Goal: Navigation & Orientation: Locate item on page

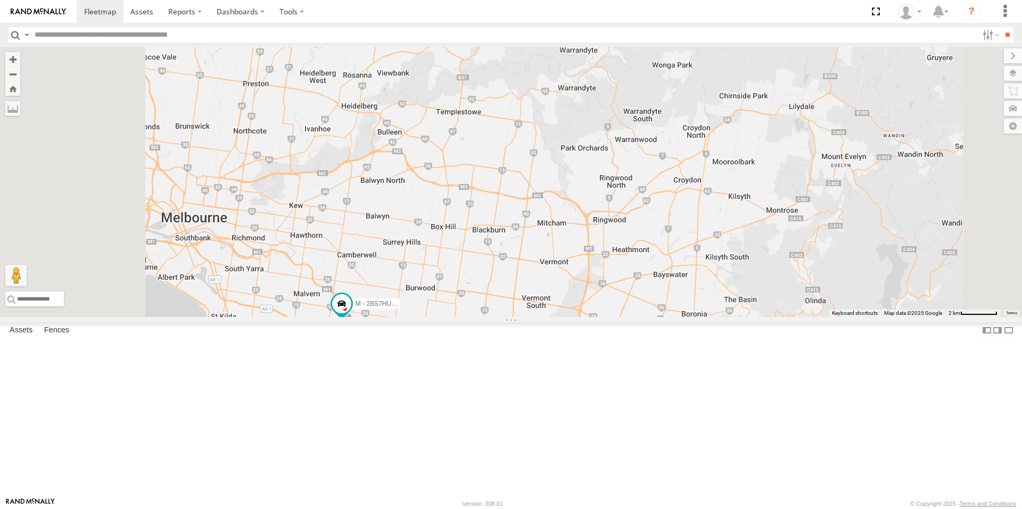
drag, startPoint x: 589, startPoint y: 248, endPoint x: 604, endPoint y: 292, distance: 46.3
click at [604, 292] on div "M - EVN23K - [PERSON_NAME] M - 2BS7HU - [PERSON_NAME] M - 2CS2JE - [PERSON_NAME…" at bounding box center [511, 182] width 1022 height 270
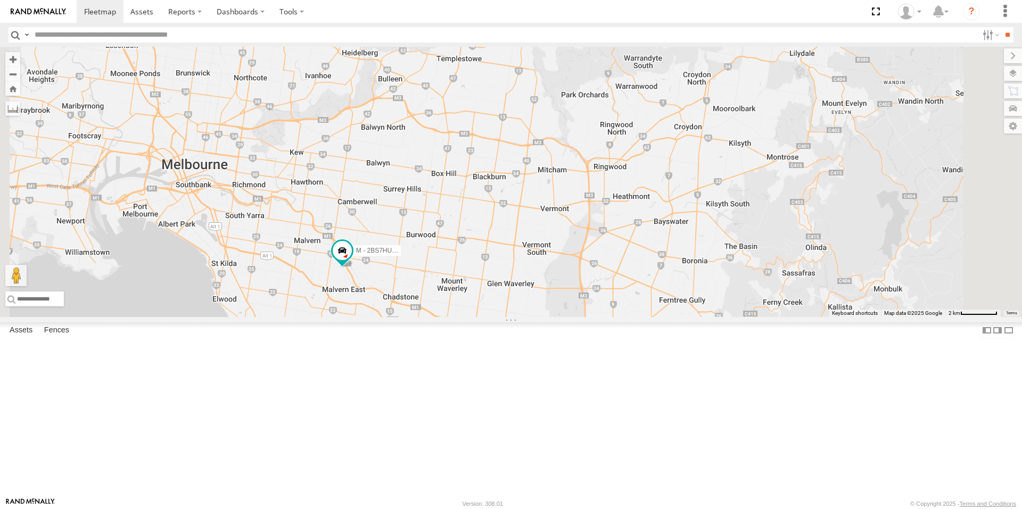
drag, startPoint x: 663, startPoint y: 262, endPoint x: 663, endPoint y: 239, distance: 22.9
click at [663, 239] on div "M - EVN23K - [PERSON_NAME] M - 2BS7HU - [PERSON_NAME] M - 2CS2JE - [PERSON_NAME…" at bounding box center [511, 182] width 1022 height 270
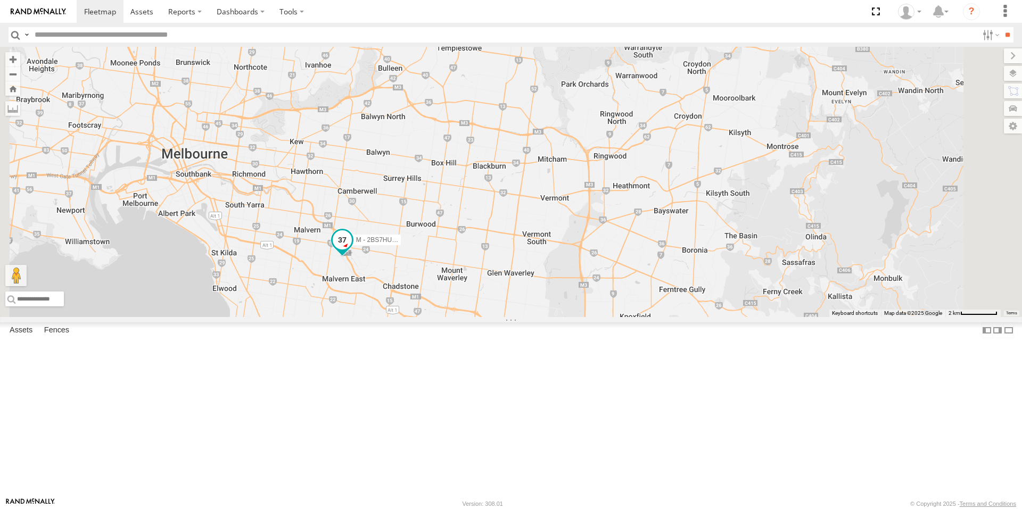
click at [352, 250] on span at bounding box center [342, 240] width 19 height 19
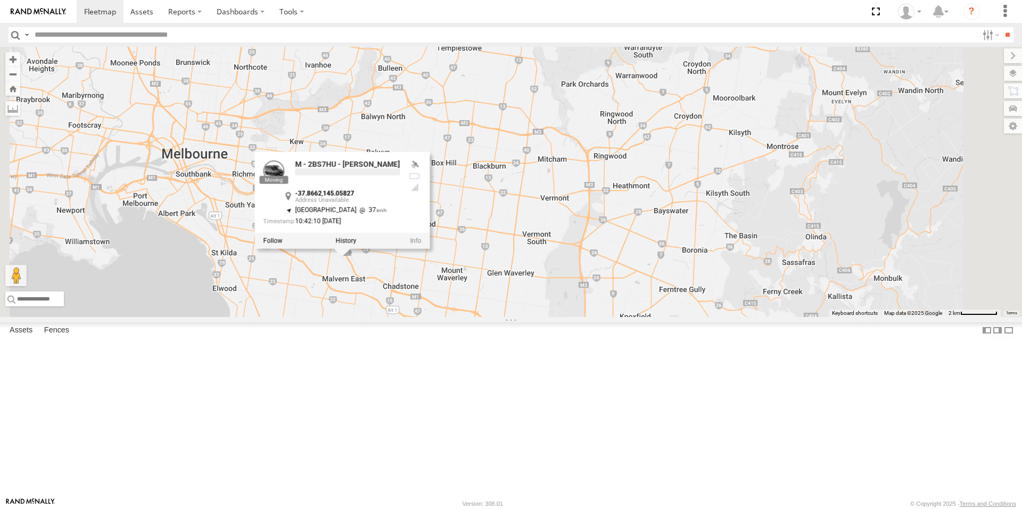
click at [720, 317] on div "M - EVN23K - [PERSON_NAME] M - 2BS7HU - [PERSON_NAME] M - 2CS2JE - [PERSON_NAME…" at bounding box center [511, 182] width 1022 height 270
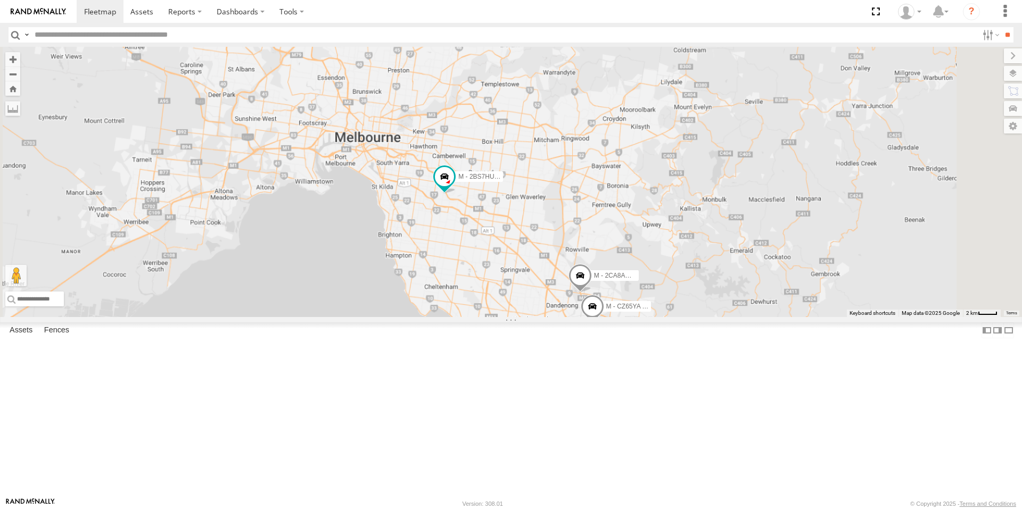
drag, startPoint x: 719, startPoint y: 364, endPoint x: 713, endPoint y: 323, distance: 41.3
click at [713, 317] on div "M - EVN23K - [PERSON_NAME] M - 2BS7HU - [PERSON_NAME] M - 2CS2JE - [PERSON_NAME…" at bounding box center [511, 182] width 1022 height 270
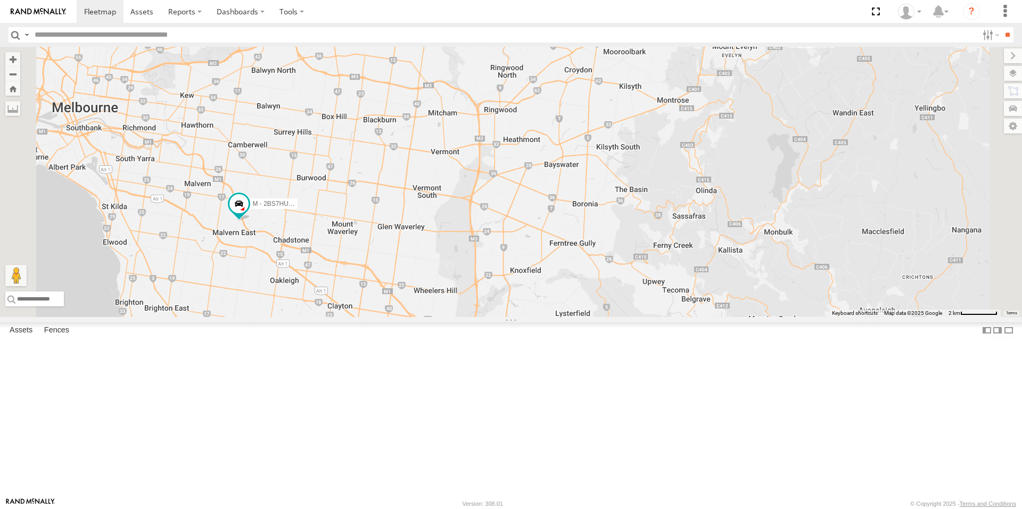
drag, startPoint x: 732, startPoint y: 316, endPoint x: 713, endPoint y: 390, distance: 75.9
click at [713, 317] on div "M - EVN23K - [PERSON_NAME] M - 2BS7HU - [PERSON_NAME] M - 2CS2JE - [PERSON_NAME…" at bounding box center [511, 182] width 1022 height 270
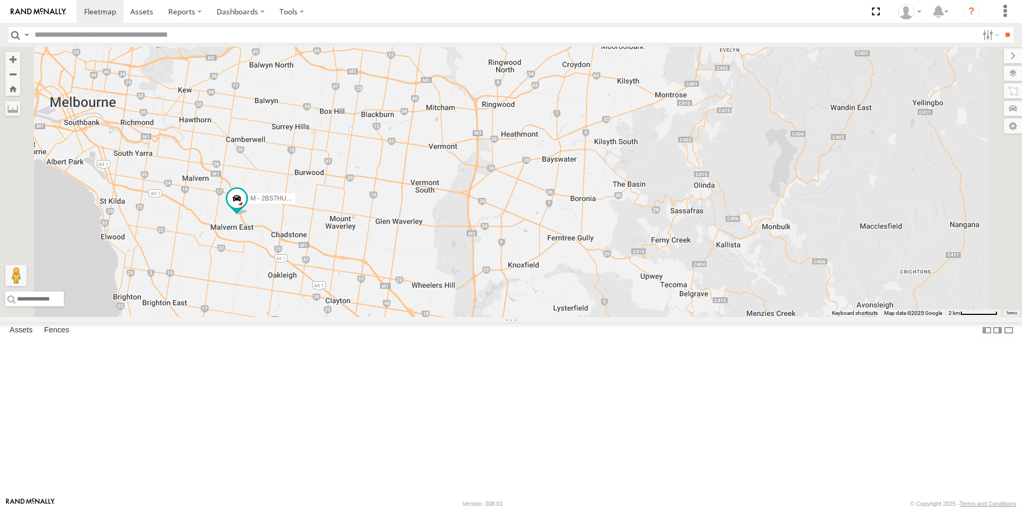
drag, startPoint x: 759, startPoint y: 251, endPoint x: 758, endPoint y: 240, distance: 11.7
click at [758, 240] on div "M - EVN23K - [PERSON_NAME] M - 2BS7HU - [PERSON_NAME] M - 2CS2JE - [PERSON_NAME…" at bounding box center [511, 182] width 1022 height 270
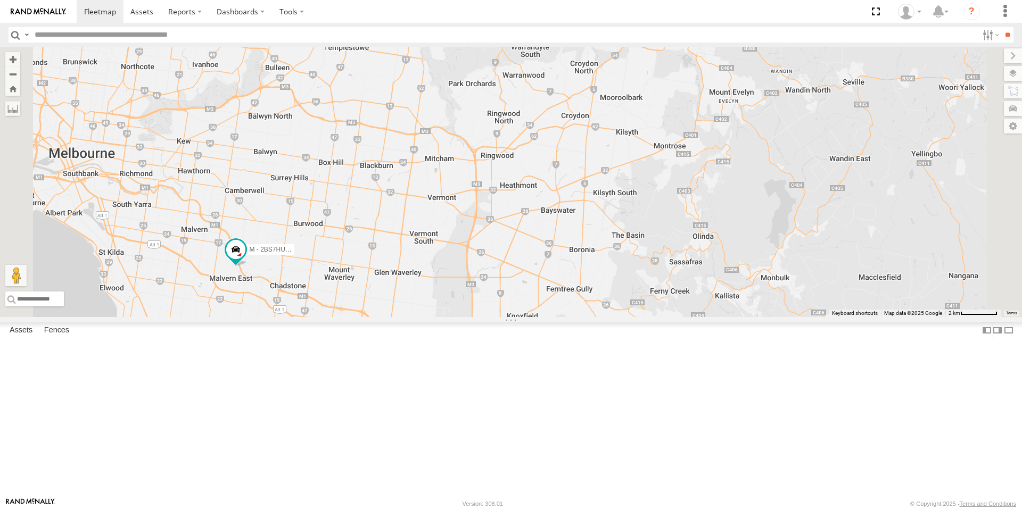
drag, startPoint x: 710, startPoint y: 164, endPoint x: 709, endPoint y: 217, distance: 53.2
click at [709, 217] on div "M - EVN23K - [PERSON_NAME] M - 2BS7HU - [PERSON_NAME] M - 2CS2JE - [PERSON_NAME…" at bounding box center [511, 182] width 1022 height 270
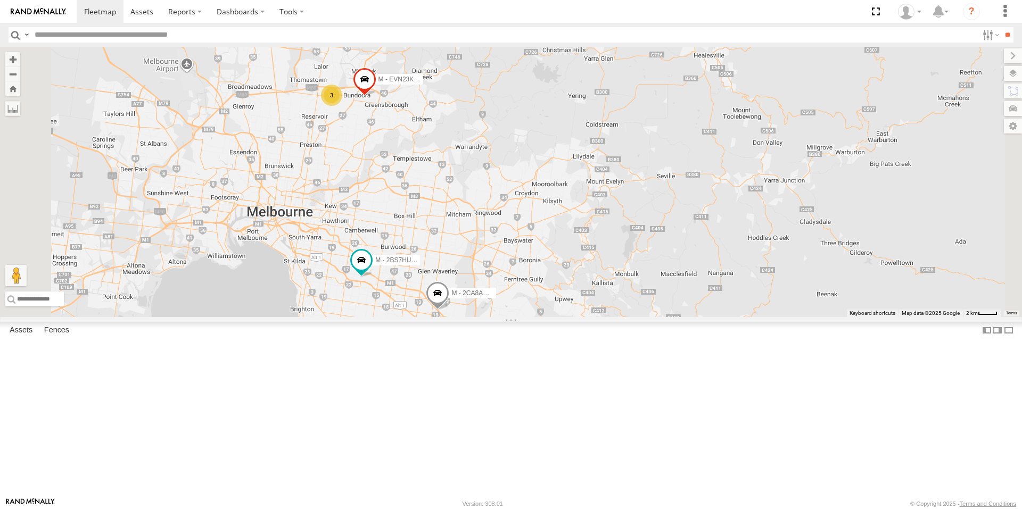
drag, startPoint x: 399, startPoint y: 402, endPoint x: 505, endPoint y: 393, distance: 105.8
click at [505, 317] on div "M - 2BS7HU - [PERSON_NAME] M - 2CA8AO - Yehya Abou-Eid M - EVN23K - [PERSON_NAM…" at bounding box center [511, 182] width 1022 height 270
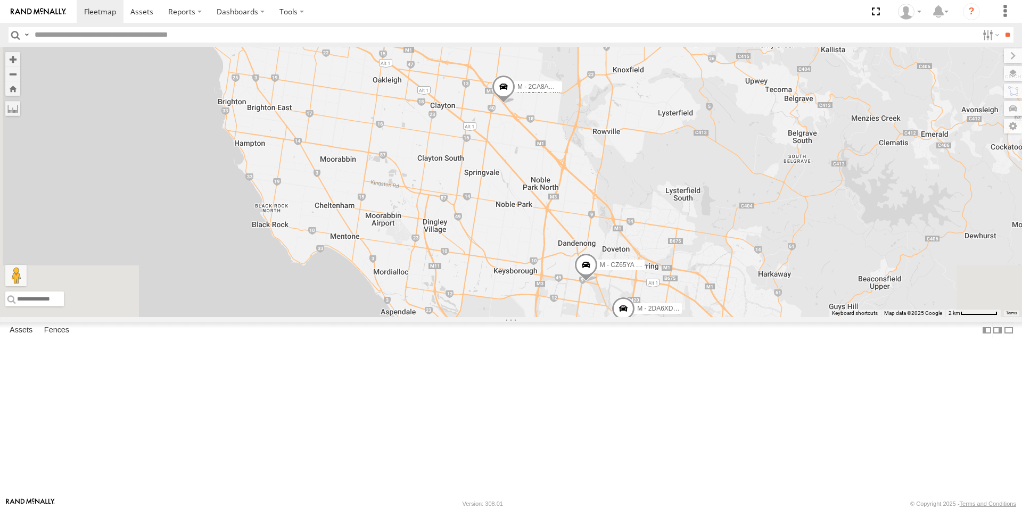
drag, startPoint x: 779, startPoint y: 201, endPoint x: 788, endPoint y: 166, distance: 36.7
click at [788, 166] on div "M - 2BS7HU - [PERSON_NAME] M - 2CA8AO - [PERSON_NAME]-Eid M - EVN23K - [PERSON_…" at bounding box center [511, 182] width 1022 height 270
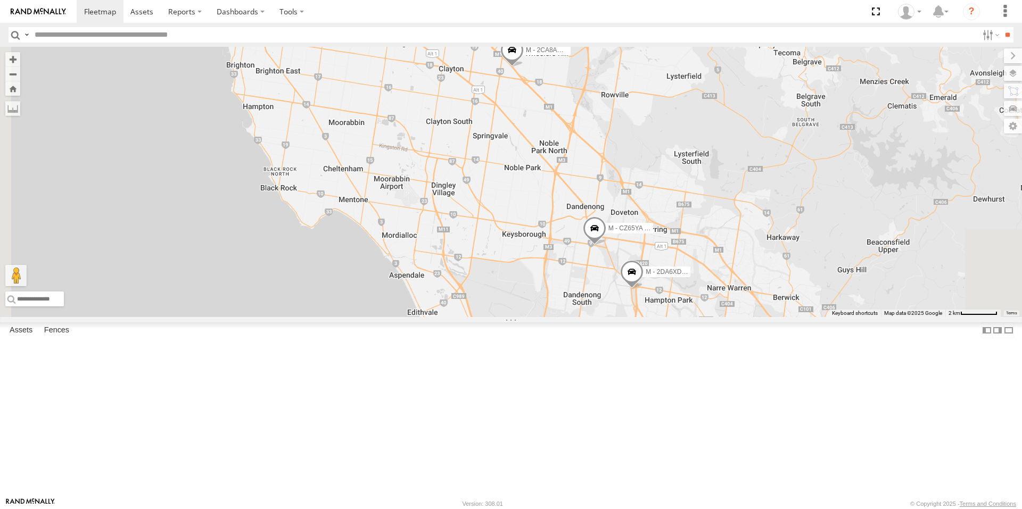
click at [606, 246] on span at bounding box center [594, 231] width 23 height 29
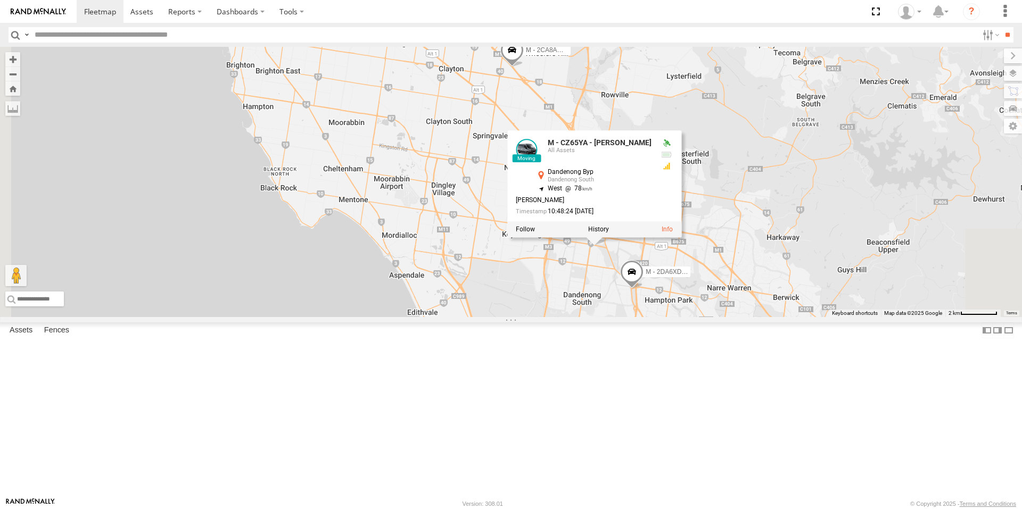
click at [695, 317] on div "M - 2BS7HU - [PERSON_NAME] M - 2CA8AO - Yehya Abou-Eid M - EVN23K - [PERSON_NAM…" at bounding box center [511, 182] width 1022 height 270
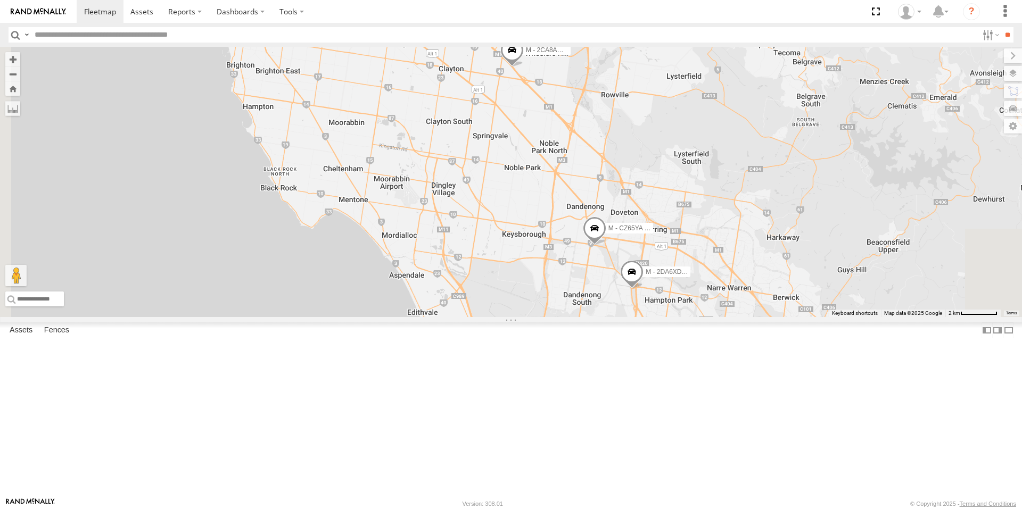
click at [644, 289] on span at bounding box center [631, 274] width 23 height 29
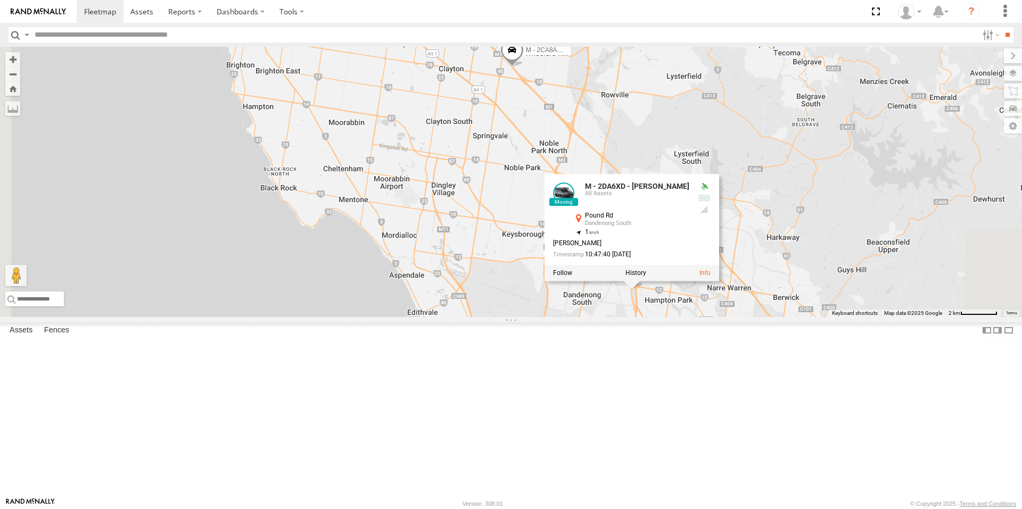
click at [731, 317] on div "M - 2BS7HU - [PERSON_NAME] M - 2CA8AO - Yehya Abou-Eid M - EVN23K - [PERSON_NAM…" at bounding box center [511, 182] width 1022 height 270
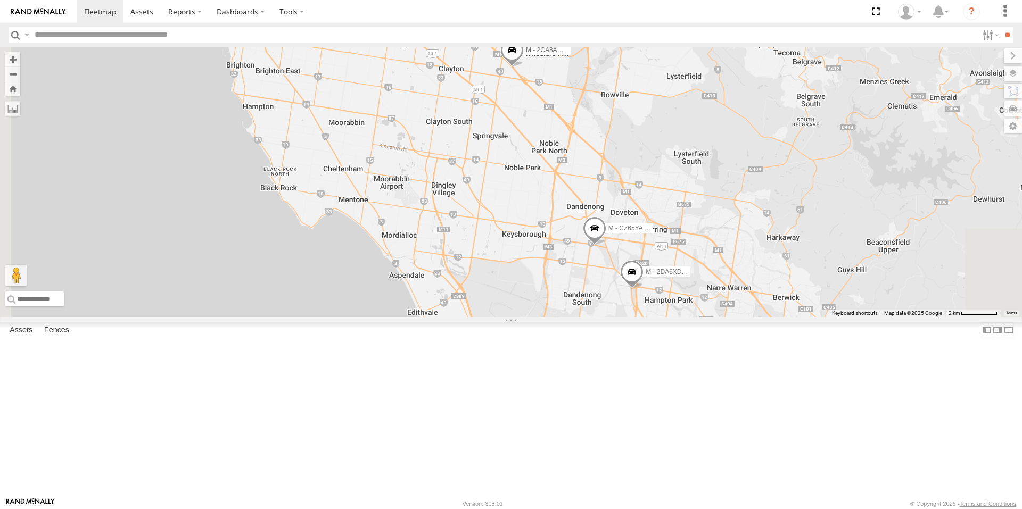
click at [524, 67] on span at bounding box center [511, 52] width 23 height 29
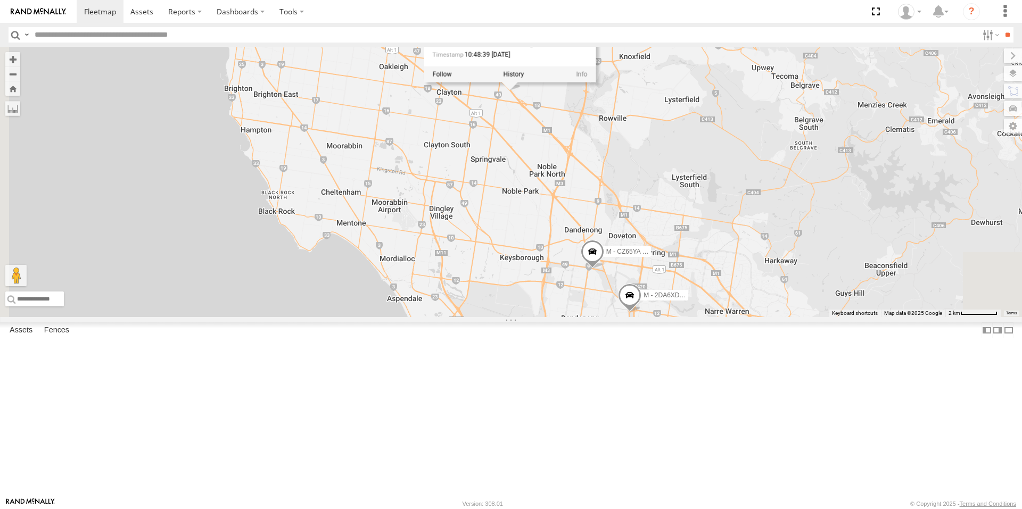
drag, startPoint x: 621, startPoint y: 237, endPoint x: 624, endPoint y: 298, distance: 61.3
click at [624, 298] on div "M - 2BS7HU - [PERSON_NAME] M - 2CA8AO - [PERSON_NAME]-Eid M - EVN23K - [PERSON_…" at bounding box center [511, 182] width 1022 height 270
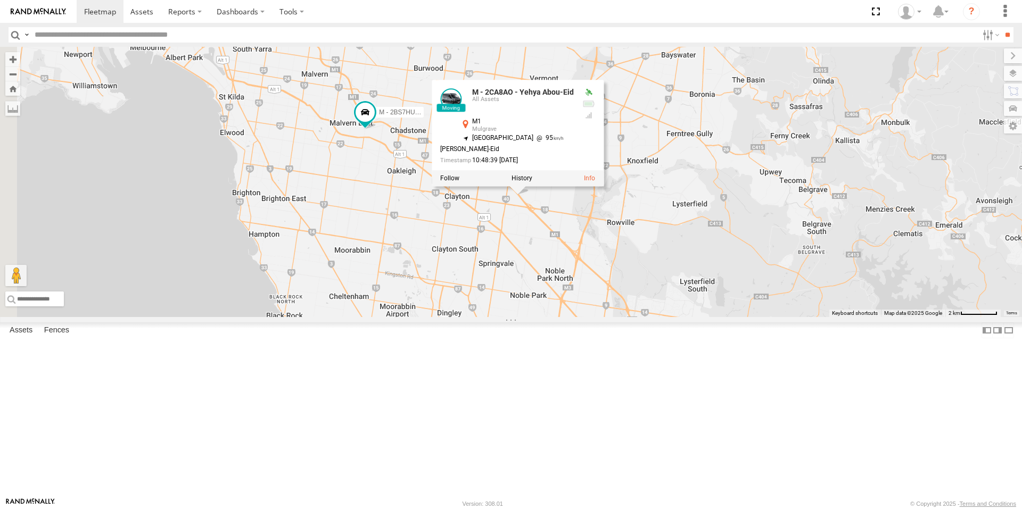
click at [508, 292] on div "M - 2BS7HU - [PERSON_NAME] M - 2CA8AO - Yehya Abou-Eid M - EVN23K - [PERSON_NAM…" at bounding box center [511, 182] width 1022 height 270
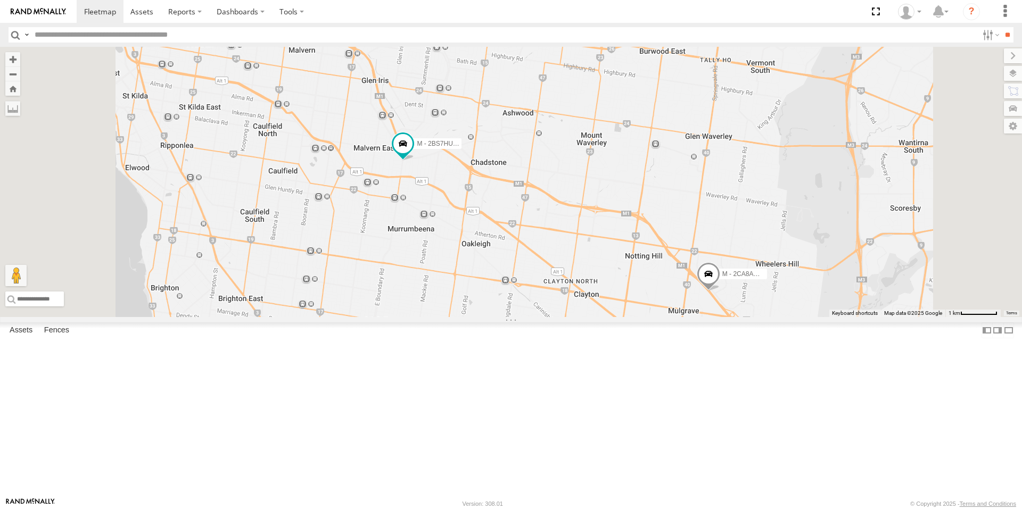
drag, startPoint x: 490, startPoint y: 219, endPoint x: 533, endPoint y: 294, distance: 86.1
click at [533, 294] on div "M - 2BS7HU - [PERSON_NAME] M - 2CA8AO - [PERSON_NAME]-Eid M - EVN23K - [PERSON_…" at bounding box center [511, 182] width 1022 height 270
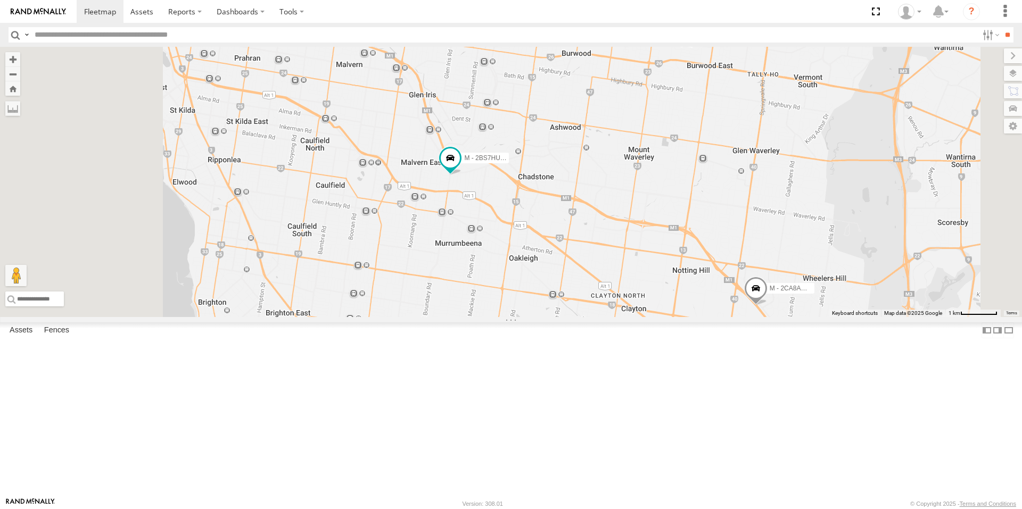
drag, startPoint x: 461, startPoint y: 274, endPoint x: 527, endPoint y: 289, distance: 68.3
click at [521, 289] on div "M - 2BS7HU - [PERSON_NAME] M - 2CA8AO - [PERSON_NAME]-Eid M - EVN23K - [PERSON_…" at bounding box center [511, 182] width 1022 height 270
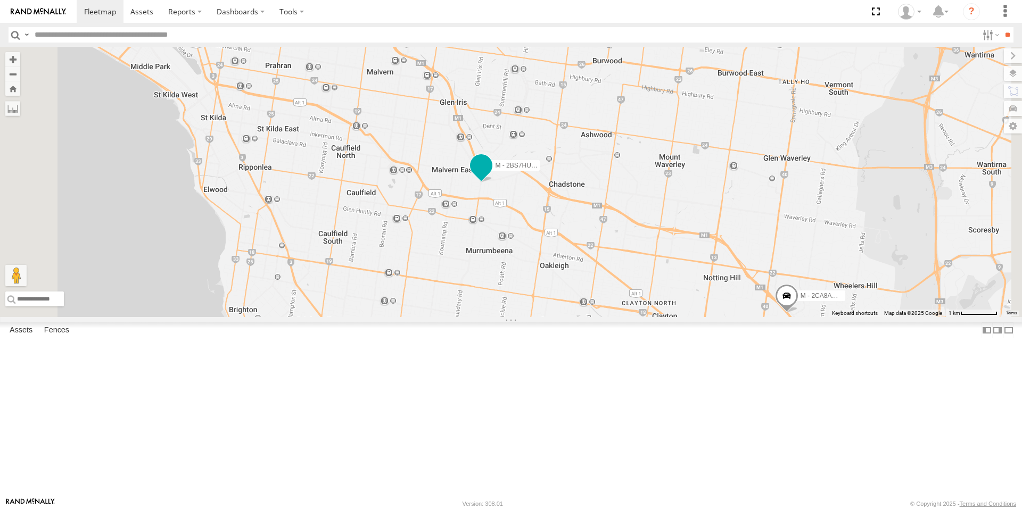
click at [491, 175] on span at bounding box center [481, 165] width 19 height 19
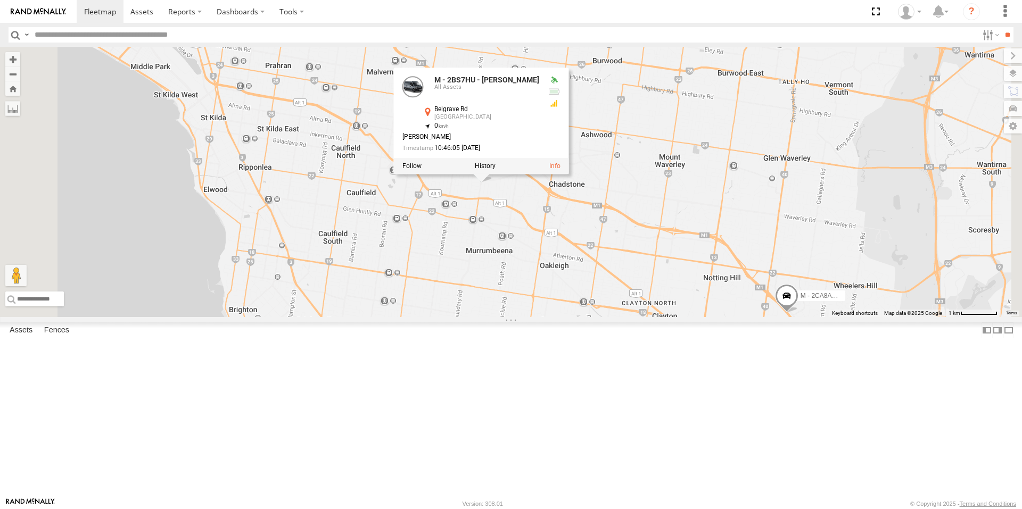
click at [564, 317] on div "M - 2BS7HU - [PERSON_NAME] M - 2CA8AO - Yehya Abou-Eid M - EVN23K - [PERSON_NAM…" at bounding box center [511, 182] width 1022 height 270
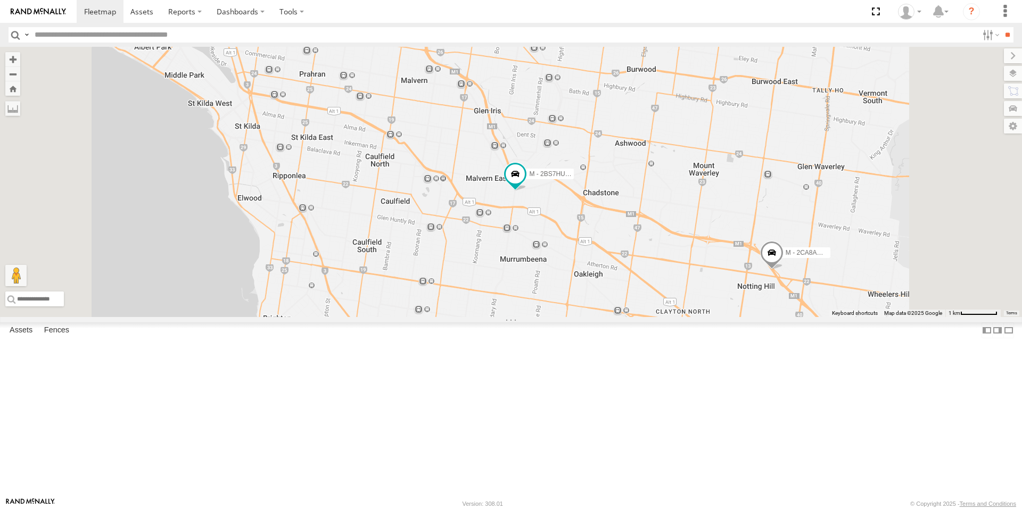
drag, startPoint x: 562, startPoint y: 320, endPoint x: 565, endPoint y: 335, distance: 14.6
click at [565, 317] on div "M - 2BS7HU - [PERSON_NAME] M - 2CA8AO - [PERSON_NAME]-Eid M - EVN23K - [PERSON_…" at bounding box center [511, 182] width 1022 height 270
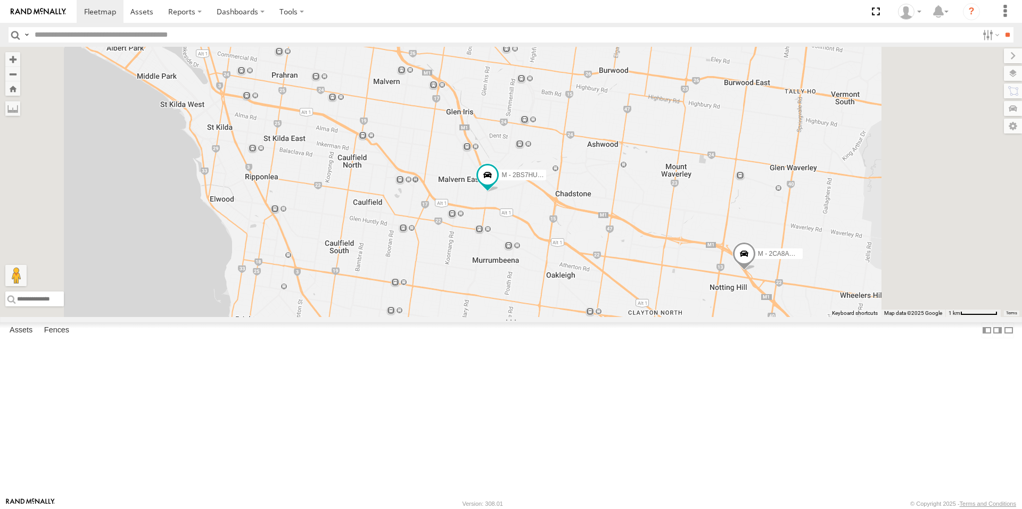
drag, startPoint x: 787, startPoint y: 343, endPoint x: 731, endPoint y: 330, distance: 58.1
click at [731, 317] on div "M - 2BS7HU - [PERSON_NAME] M - 2CA8AO - [PERSON_NAME]-Eid M - EVN23K - [PERSON_…" at bounding box center [511, 182] width 1022 height 270
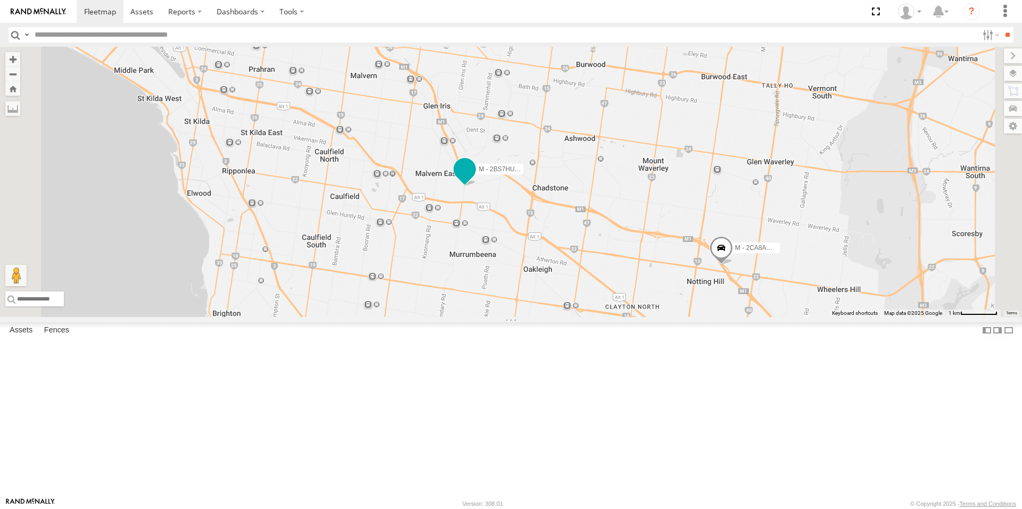
click at [476, 186] on span at bounding box center [464, 172] width 23 height 29
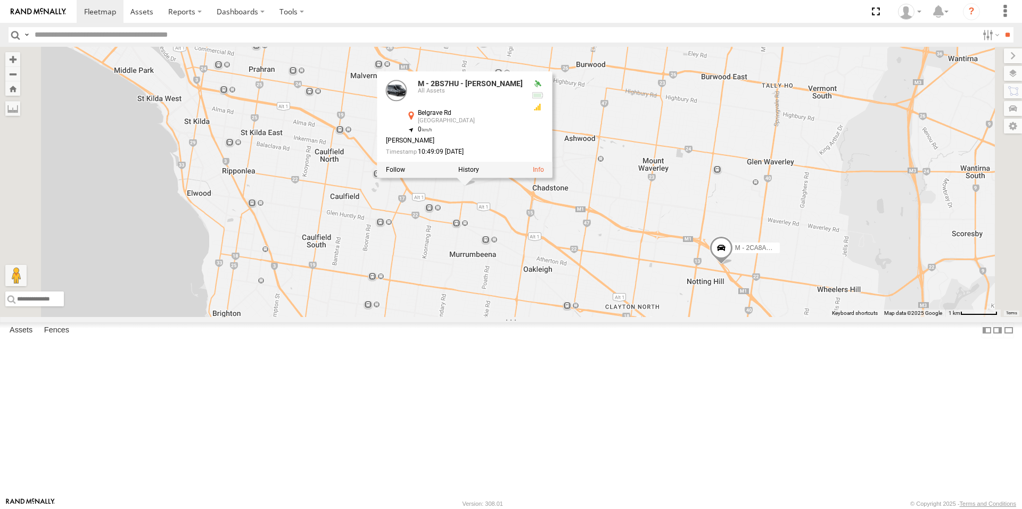
click at [565, 316] on div "M - 2BS7HU - [PERSON_NAME] M - 2CA8AO - Yehya Abou-Eid M - EVN23K - [PERSON_NAM…" at bounding box center [511, 182] width 1022 height 270
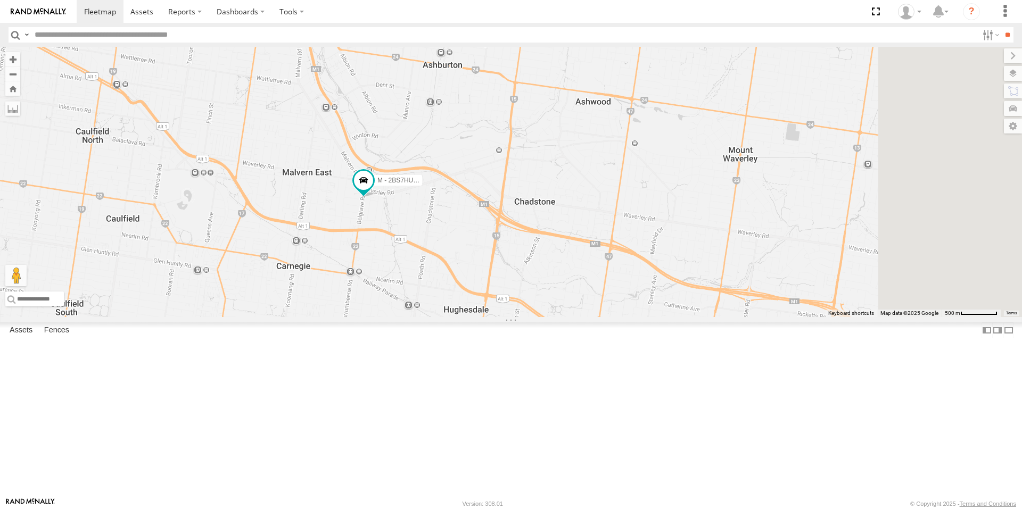
drag, startPoint x: 794, startPoint y: 349, endPoint x: 671, endPoint y: 335, distance: 123.8
click at [671, 317] on div "M - 2BS7HU - [PERSON_NAME] M - 2CA8AO - [PERSON_NAME]-Eid M - EVN23K - [PERSON_…" at bounding box center [511, 182] width 1022 height 270
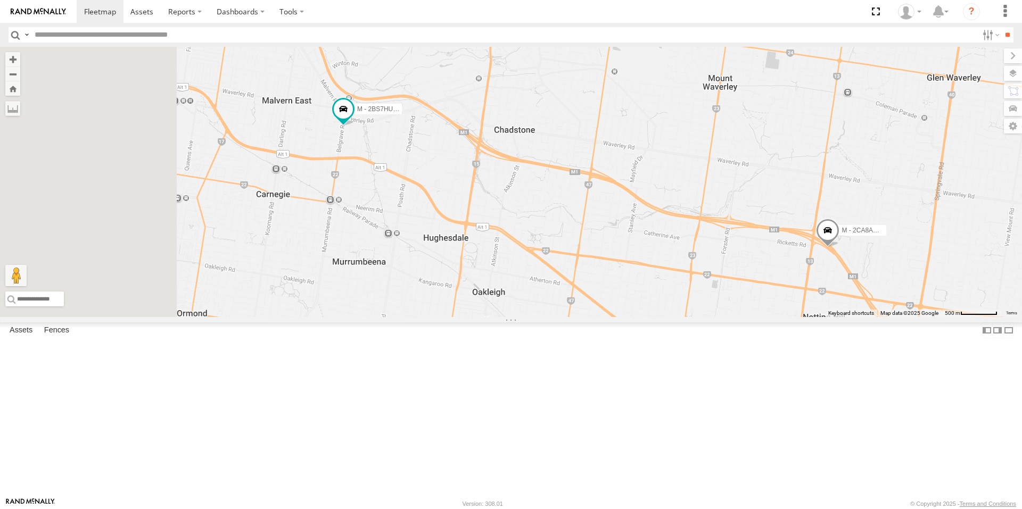
drag, startPoint x: 479, startPoint y: 262, endPoint x: 631, endPoint y: 285, distance: 153.4
click at [631, 285] on div "M - 2BS7HU - [PERSON_NAME] M - 2CA8AO - [PERSON_NAME]-Eid M - EVN23K - [PERSON_…" at bounding box center [511, 182] width 1022 height 270
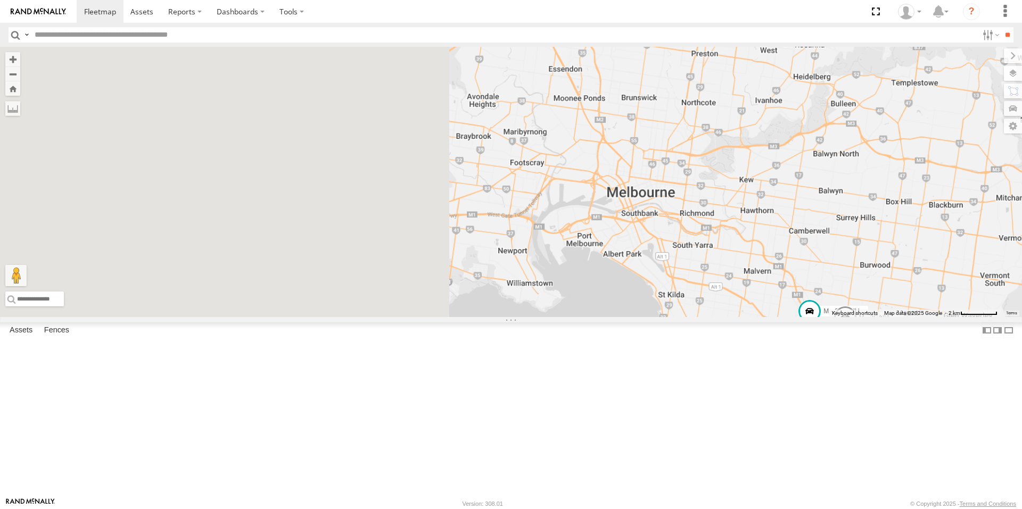
drag, startPoint x: 404, startPoint y: 348, endPoint x: 868, endPoint y: 438, distance: 472.9
click at [868, 317] on div "M - 2BS7HU - [PERSON_NAME] M - 2CA8AO - [PERSON_NAME]-Eid" at bounding box center [511, 182] width 1022 height 270
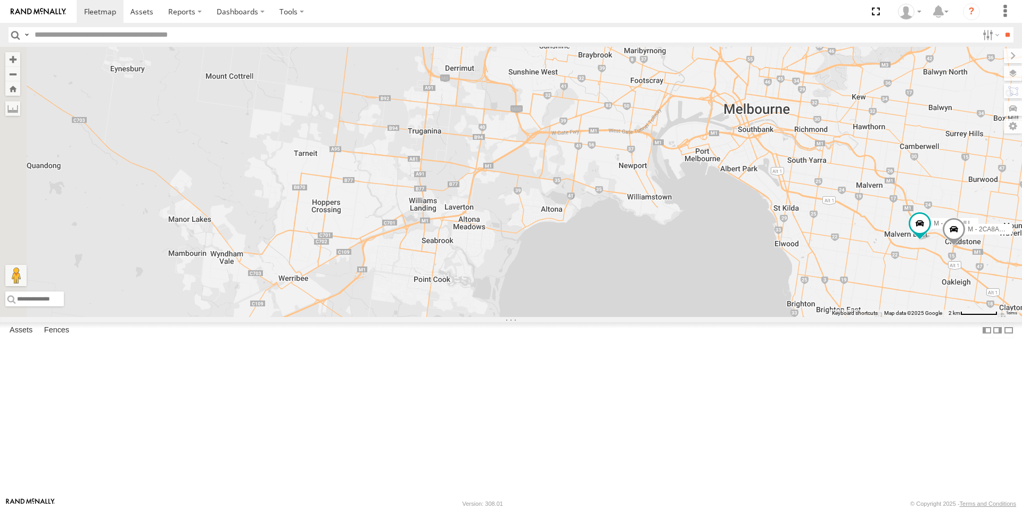
drag, startPoint x: 624, startPoint y: 387, endPoint x: 737, endPoint y: 299, distance: 142.9
click at [737, 299] on div "M - 2BS7HU - [PERSON_NAME] M - 2CA8AO - Yehya Abou-Eid M - EVN23K - [PERSON_NAM…" at bounding box center [511, 182] width 1022 height 270
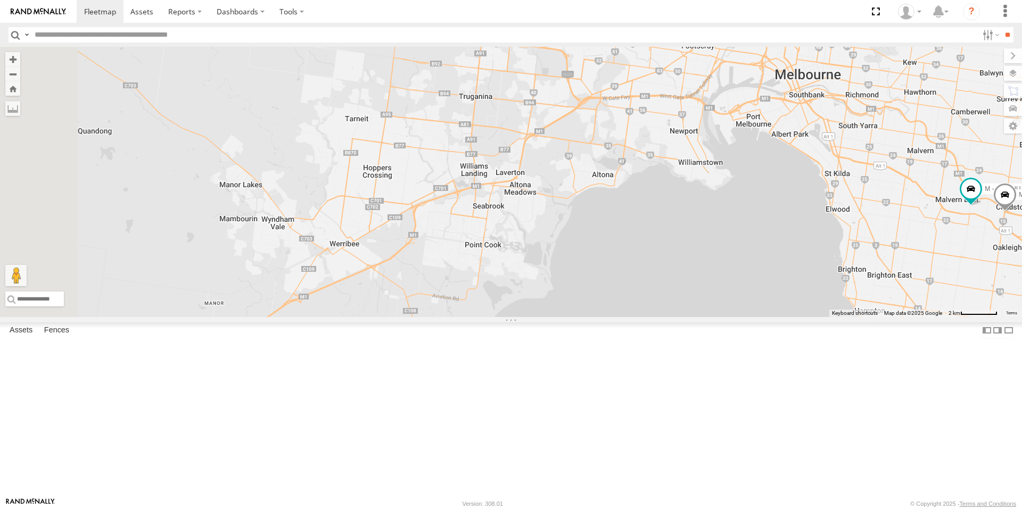
drag, startPoint x: 486, startPoint y: 415, endPoint x: 541, endPoint y: 379, distance: 66.2
click at [541, 317] on div "M - 2BS7HU - [PERSON_NAME] M - 2CA8AO - Yehya Abou-Eid M - EVN23K - [PERSON_NAM…" at bounding box center [511, 182] width 1022 height 270
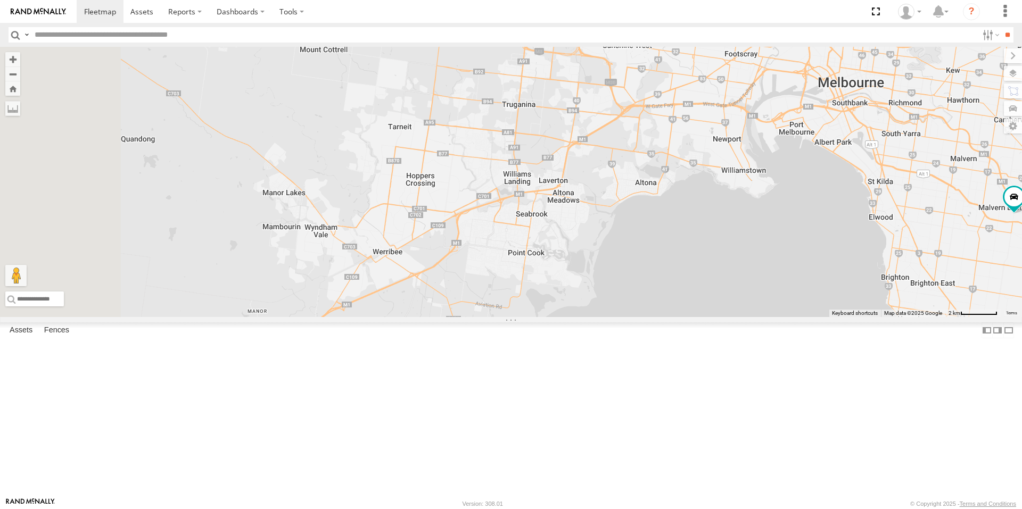
drag, startPoint x: 490, startPoint y: 320, endPoint x: 519, endPoint y: 328, distance: 29.7
click at [519, 317] on div "M - 2BS7HU - [PERSON_NAME] M - 2CA8AO - Yehya Abou-Eid M - EVN23K - [PERSON_NAM…" at bounding box center [511, 182] width 1022 height 270
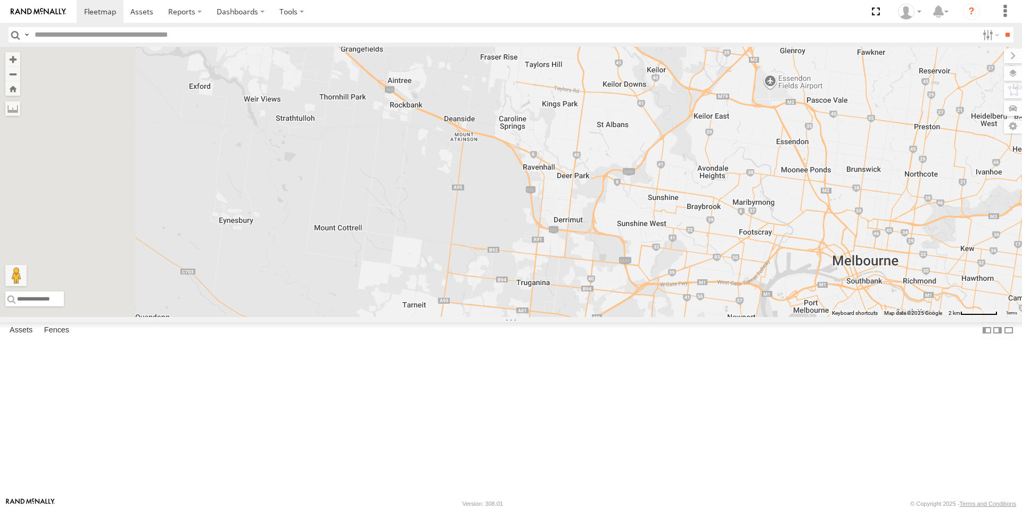
drag, startPoint x: 598, startPoint y: 231, endPoint x: 611, endPoint y: 390, distance: 159.2
click at [611, 317] on div "M - 2BS7HU - [PERSON_NAME] M - 2CA8AO - Yehya Abou-Eid M - EVN23K - [PERSON_NAM…" at bounding box center [511, 182] width 1022 height 270
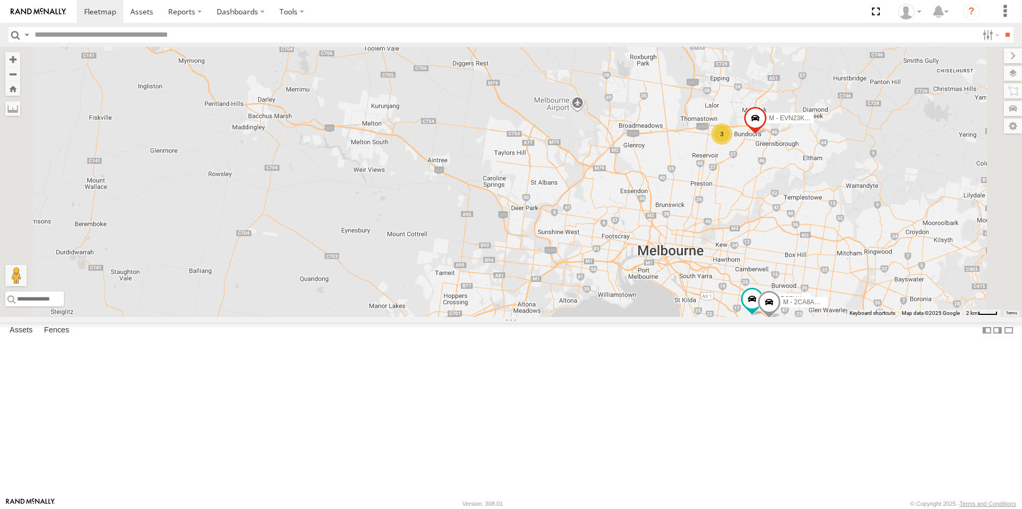
drag, startPoint x: 560, startPoint y: 395, endPoint x: 581, endPoint y: 372, distance: 32.0
click at [581, 317] on div "M - 2BS7HU - [PERSON_NAME] M - 2CA8AO - Yehya Abou-Eid M - EVN23K - [PERSON_NAM…" at bounding box center [511, 182] width 1022 height 270
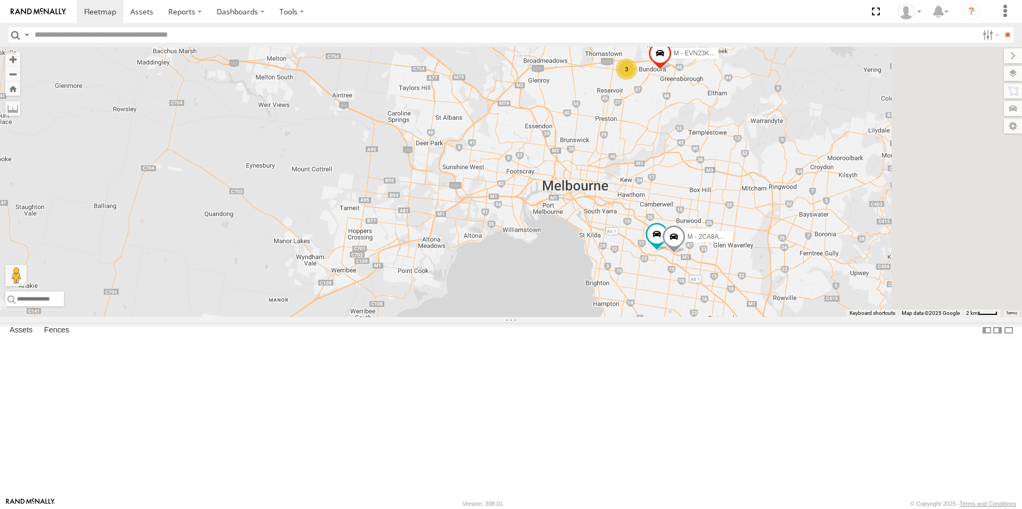
drag, startPoint x: 631, startPoint y: 285, endPoint x: 524, endPoint y: 226, distance: 122.5
click at [524, 226] on div "M - 2BS7HU - [PERSON_NAME] M - 2CA8AO - Yehya Abou-Eid M - EVN23K - [PERSON_NAM…" at bounding box center [511, 182] width 1022 height 270
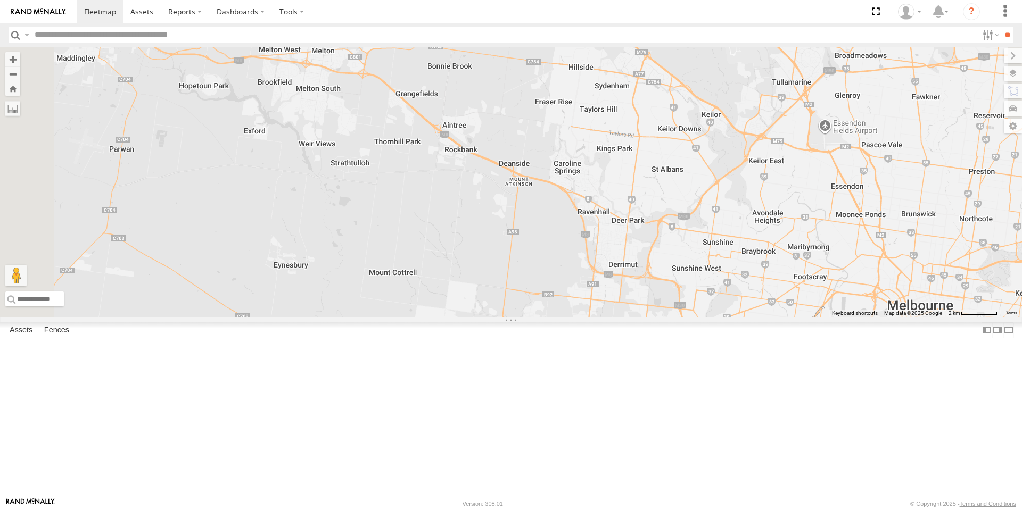
drag, startPoint x: 476, startPoint y: 309, endPoint x: 634, endPoint y: 487, distance: 237.2
click at [634, 317] on div "M - 2BS7HU - [PERSON_NAME] M - 2CA8AO - [PERSON_NAME]-Eid M - EVN23K - [PERSON_…" at bounding box center [511, 182] width 1022 height 270
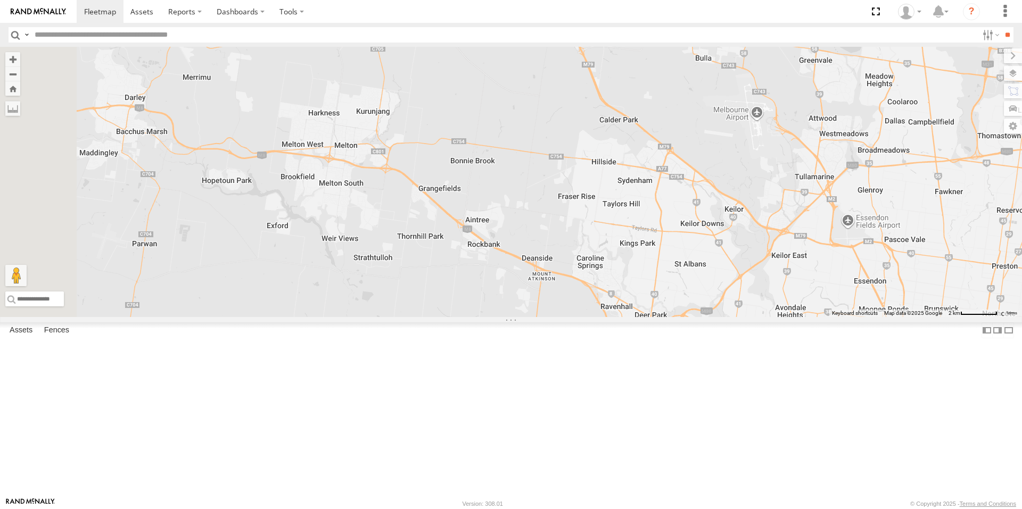
drag, startPoint x: 453, startPoint y: 225, endPoint x: 476, endPoint y: 327, distance: 105.0
click at [476, 317] on div "M - 2BS7HU - [PERSON_NAME] M - 2CA8AO - [PERSON_NAME]-Eid M - EVN23K - [PERSON_…" at bounding box center [511, 182] width 1022 height 270
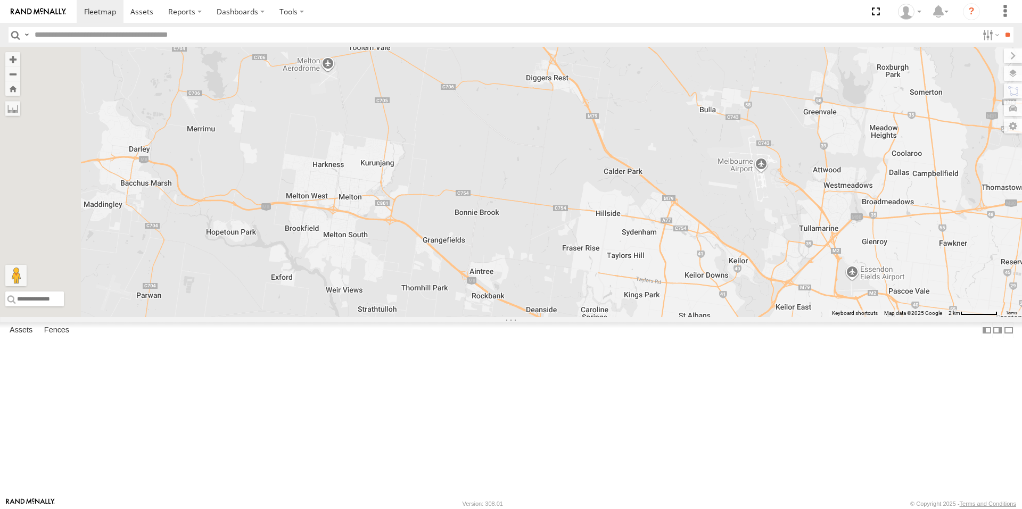
drag, startPoint x: 483, startPoint y: 325, endPoint x: 484, endPoint y: 333, distance: 8.1
click at [484, 317] on div "M - 2BS7HU - [PERSON_NAME] M - 2CA8AO - [PERSON_NAME]-Eid M - EVN23K - [PERSON_…" at bounding box center [511, 182] width 1022 height 270
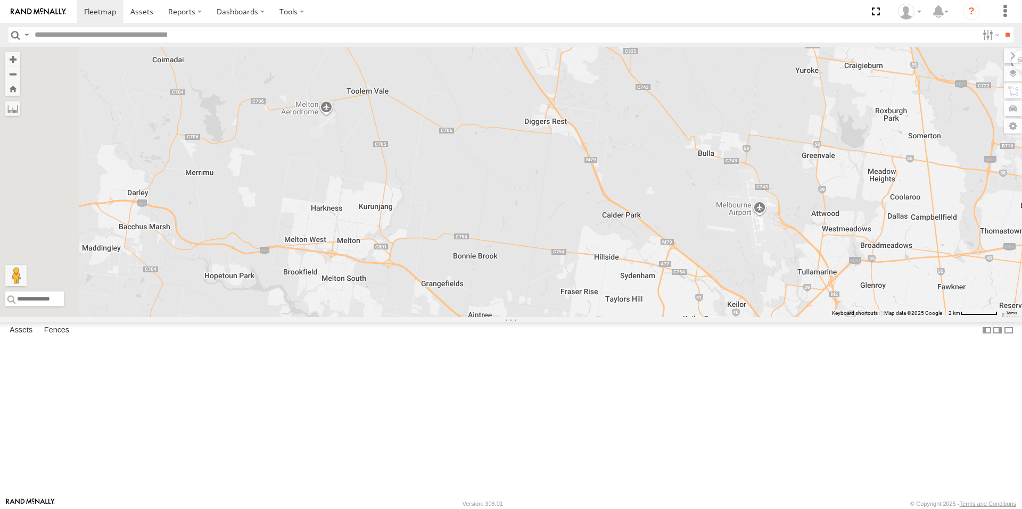
drag, startPoint x: 599, startPoint y: 298, endPoint x: 599, endPoint y: 315, distance: 17.6
click at [599, 315] on div "M - 2BS7HU - [PERSON_NAME] M - 2CA8AO - [PERSON_NAME]-Eid M - EVN23K - [PERSON_…" at bounding box center [511, 182] width 1022 height 270
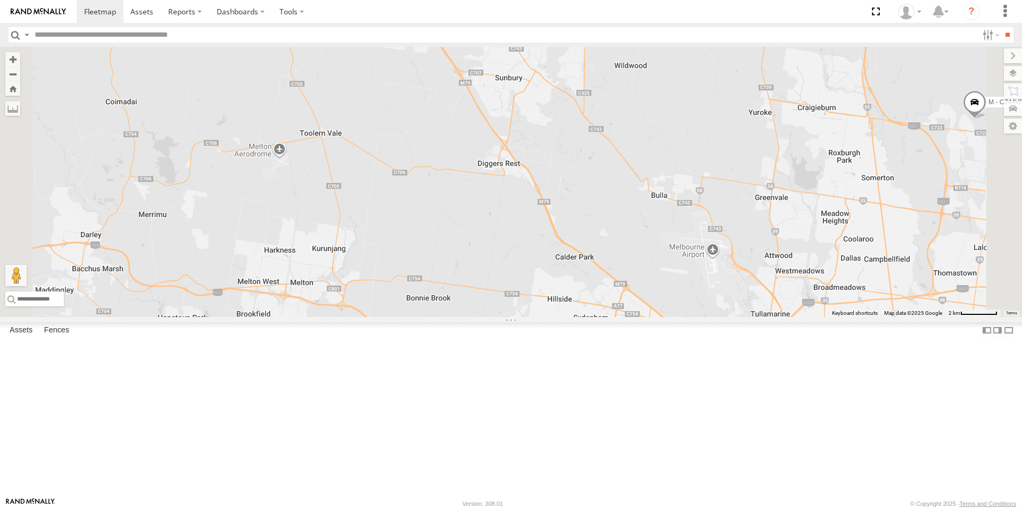
drag, startPoint x: 604, startPoint y: 281, endPoint x: 554, endPoint y: 300, distance: 52.9
click at [554, 300] on div "M - 2BS7HU - [PERSON_NAME] M - 2CA8AO - [PERSON_NAME]-Eid M - EVN23K - [PERSON_…" at bounding box center [511, 182] width 1022 height 270
